Goal: Task Accomplishment & Management: Use online tool/utility

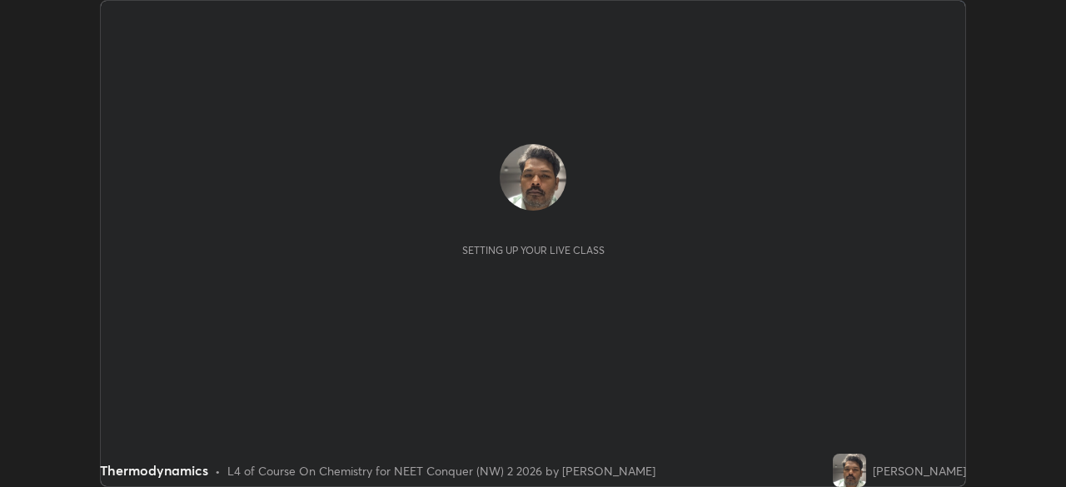
scroll to position [487, 1066]
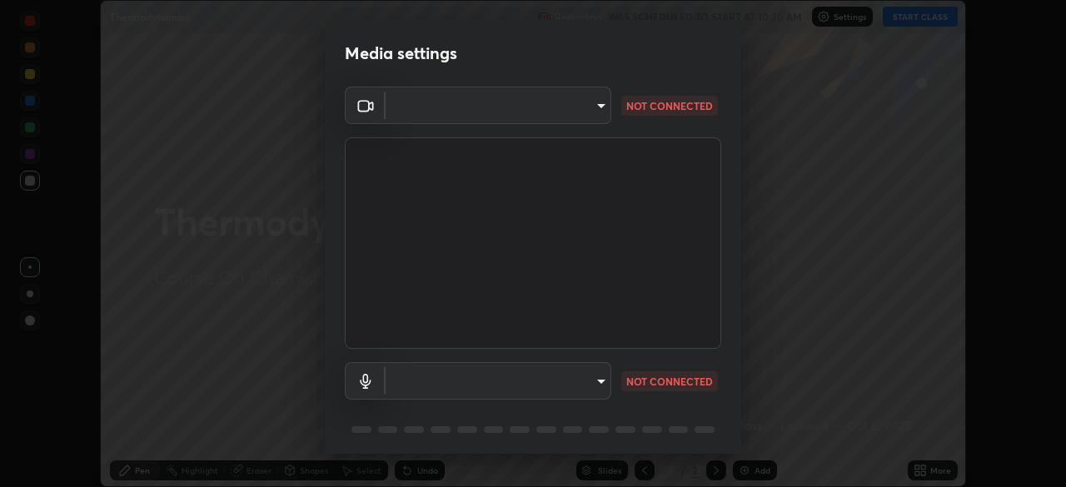
type input "1ebbe5752feb64f56c8c2ea118ab8786e931b8e280c4254c16e60950b1c2e0b6"
type input "default"
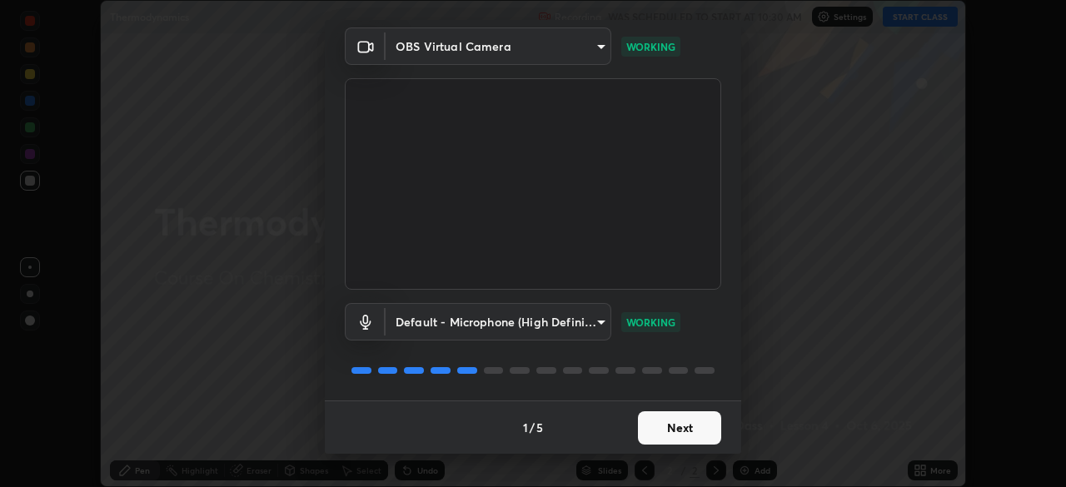
click at [669, 424] on button "Next" at bounding box center [679, 428] width 83 height 33
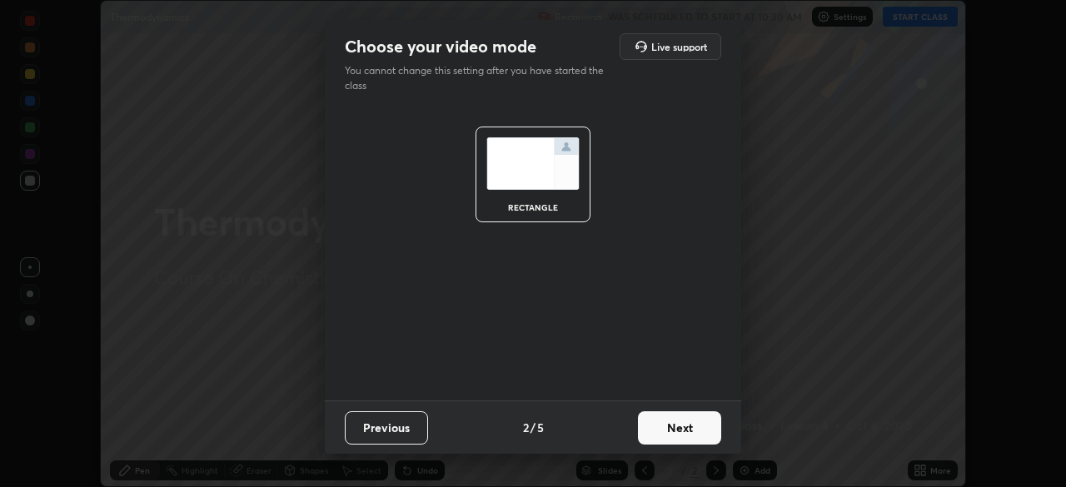
click at [676, 435] on button "Next" at bounding box center [679, 428] width 83 height 33
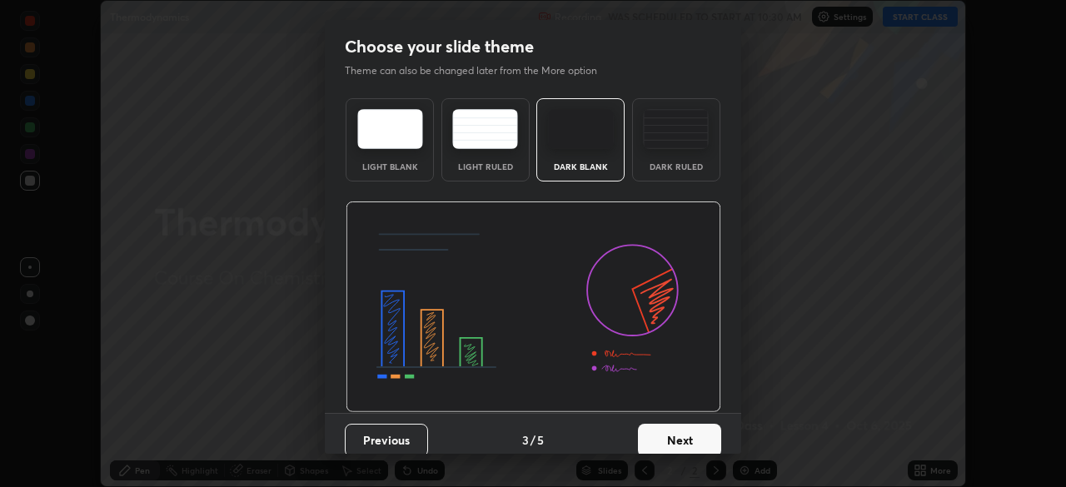
click at [674, 442] on button "Next" at bounding box center [679, 440] width 83 height 33
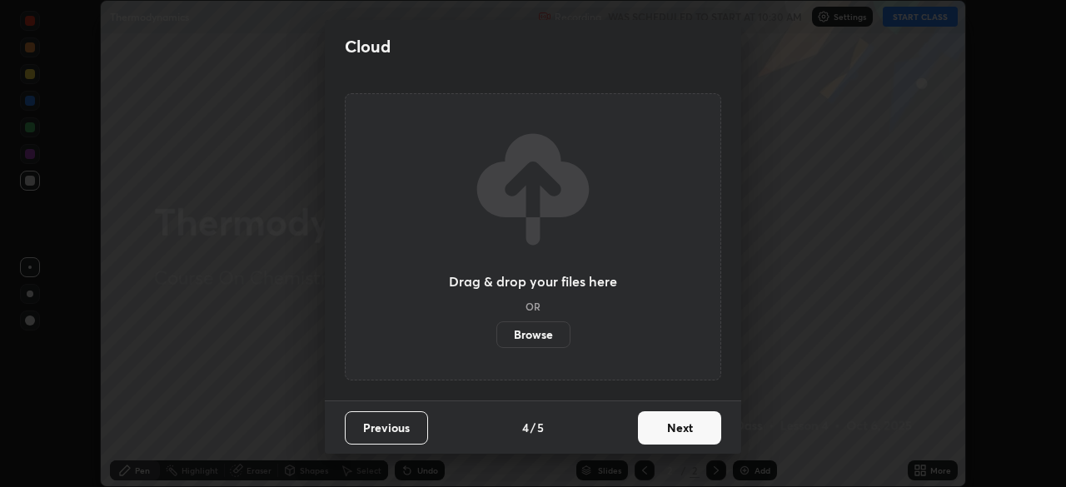
click at [672, 432] on button "Next" at bounding box center [679, 428] width 83 height 33
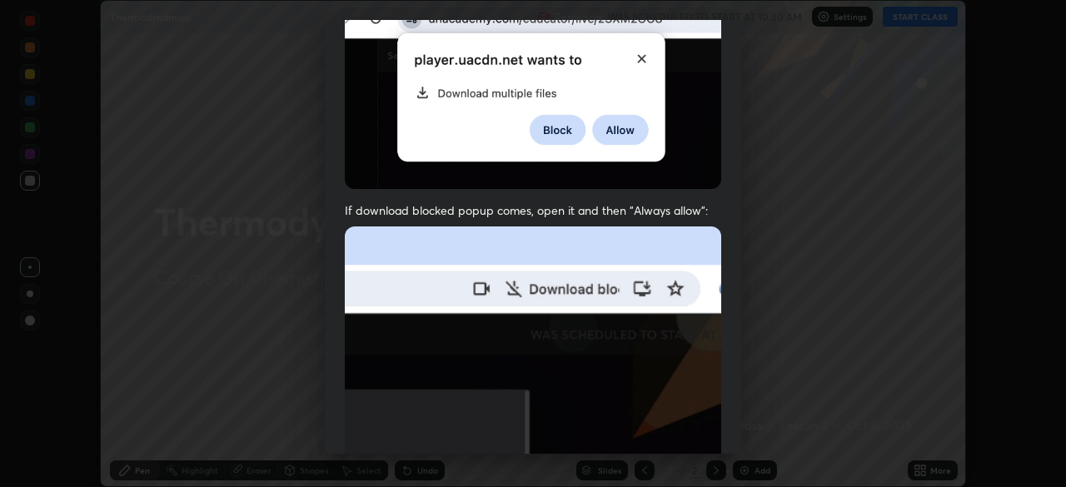
scroll to position [399, 0]
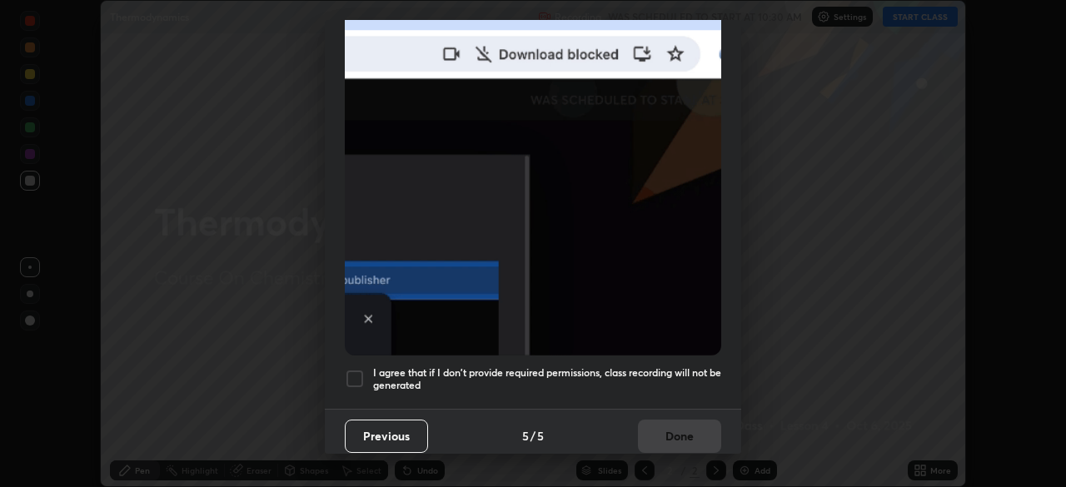
click at [357, 369] on div at bounding box center [355, 379] width 20 height 20
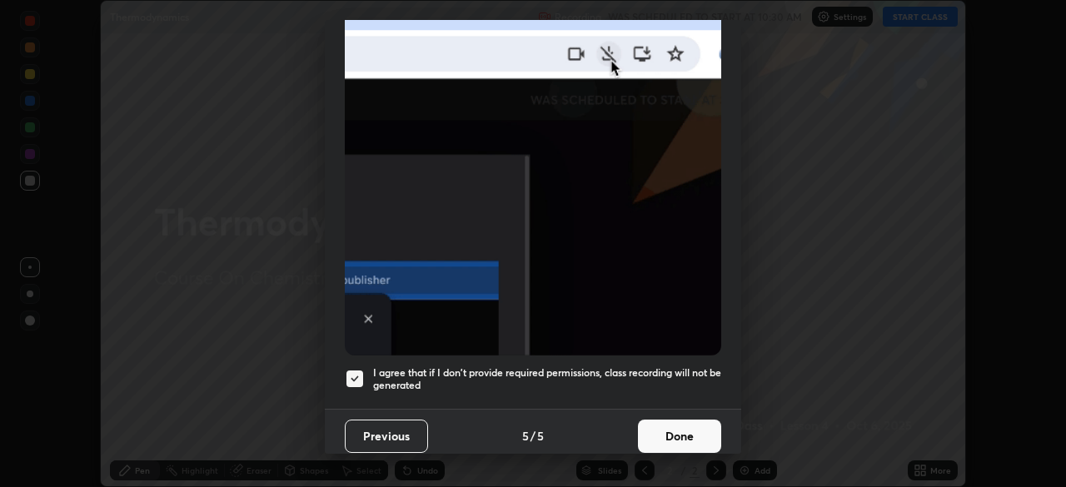
click at [676, 425] on button "Done" at bounding box center [679, 436] width 83 height 33
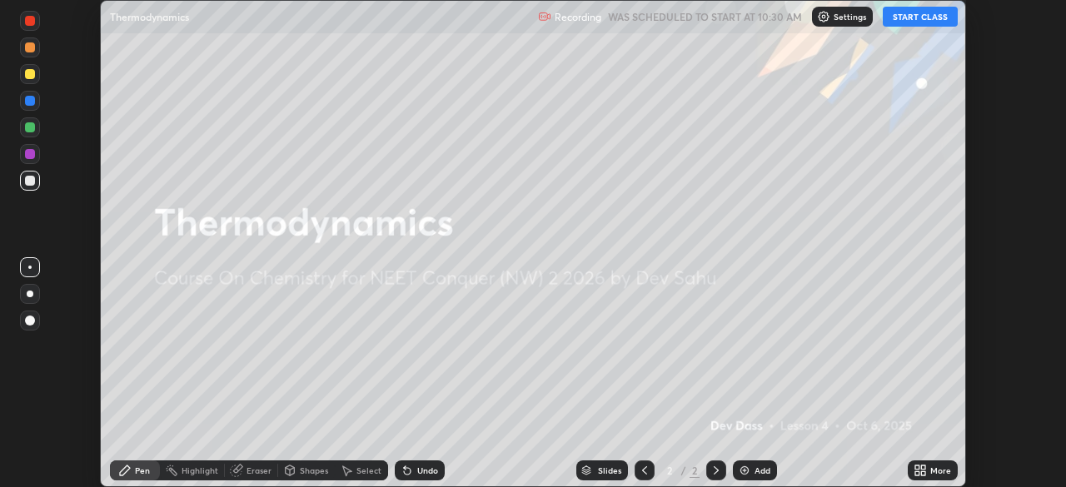
click at [925, 22] on button "START CLASS" at bounding box center [920, 17] width 75 height 20
